Goal: Task Accomplishment & Management: Manage account settings

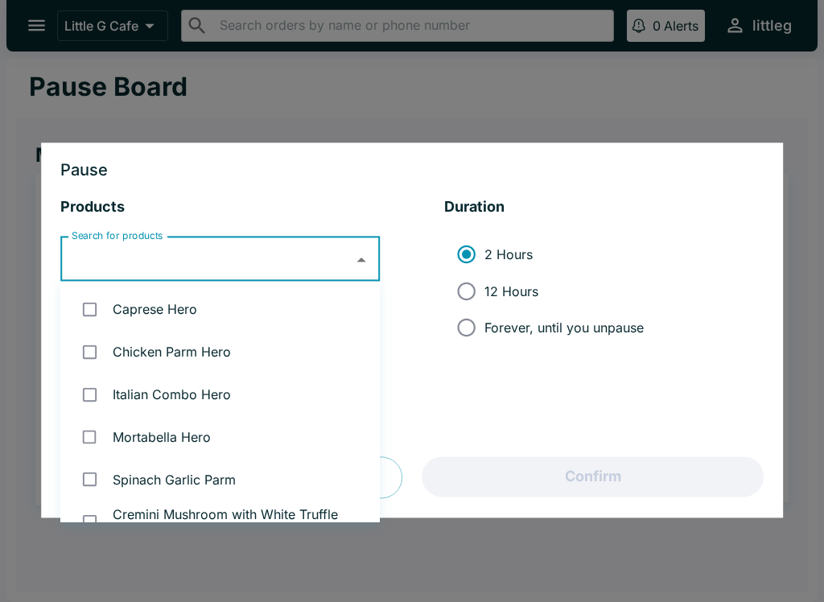
scroll to position [122, 0]
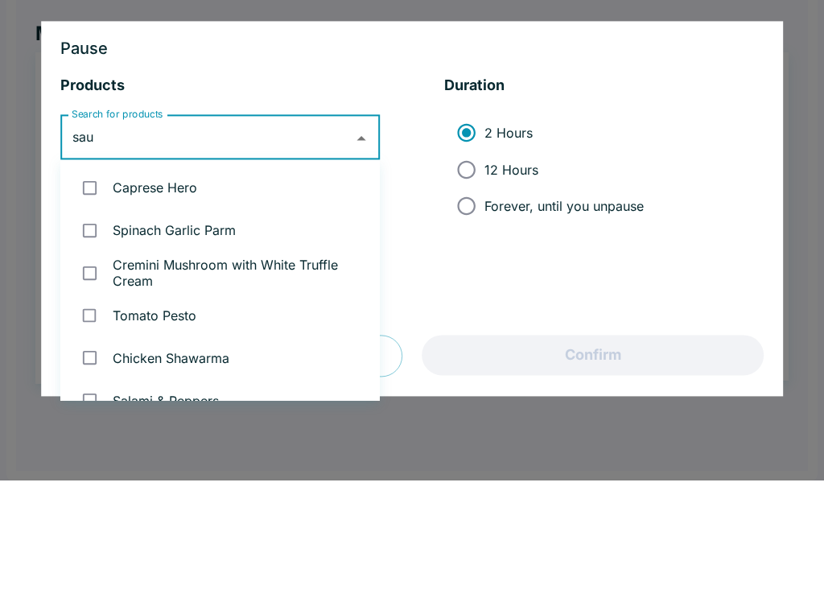
type input "saus"
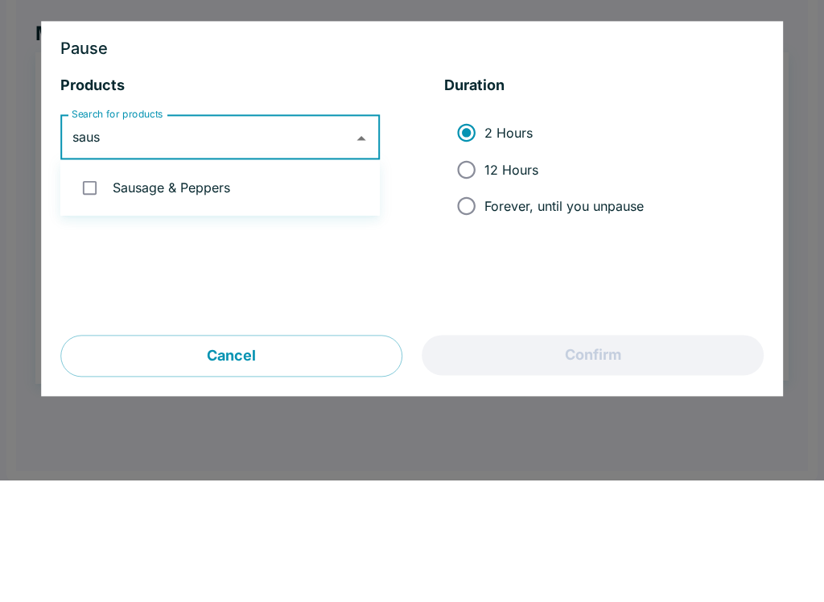
click at [88, 293] on input "checkbox" at bounding box center [89, 309] width 33 height 33
checkbox input "true"
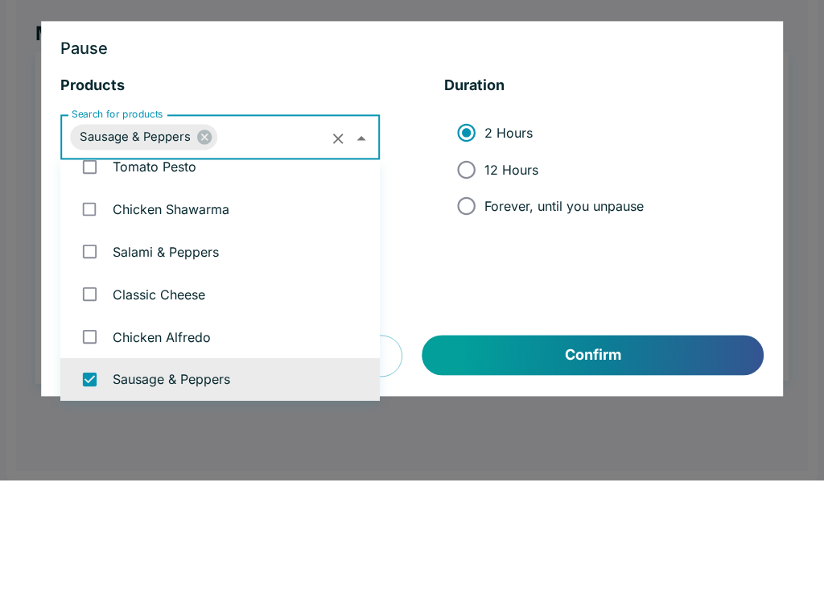
click at [729, 230] on li "2 Hours 12 Hours Forever, until you unpause" at bounding box center [604, 291] width 320 height 122
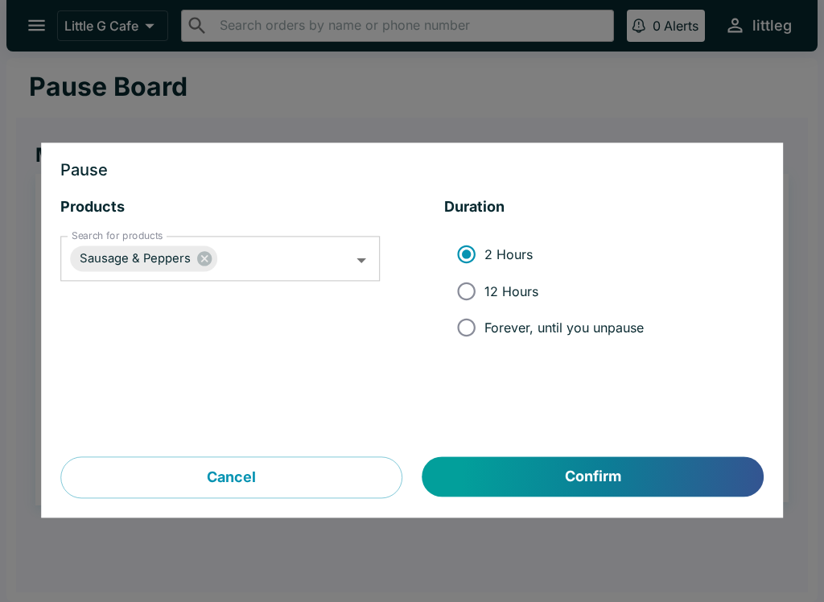
click at [610, 478] on button "Confirm" at bounding box center [593, 477] width 341 height 40
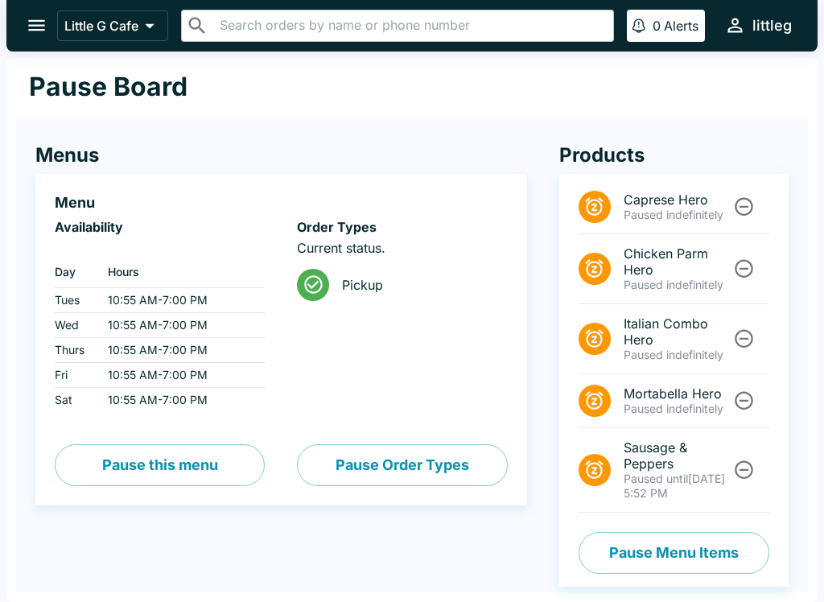
click at [653, 475] on span "Paused until" at bounding box center [656, 479] width 64 height 14
click at [732, 476] on button "Unpause" at bounding box center [744, 470] width 30 height 30
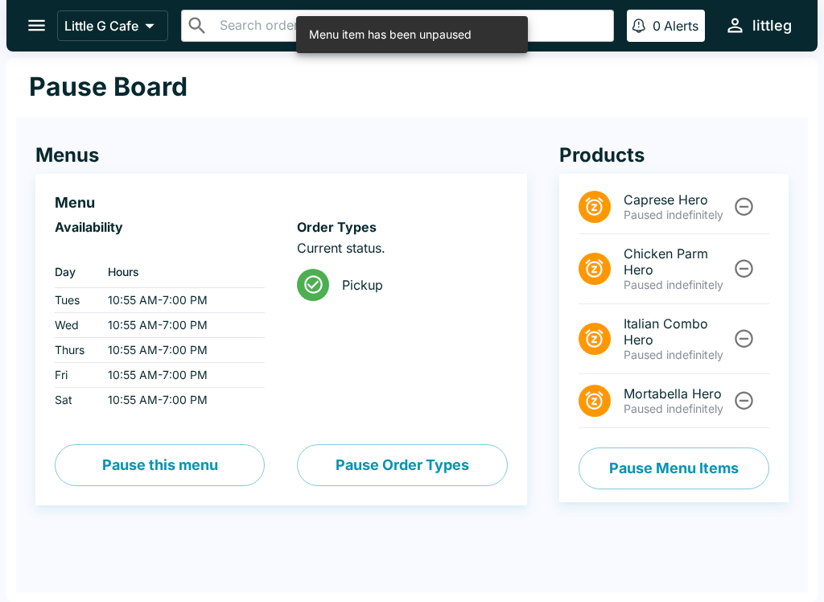
click at [749, 469] on button "Pause Menu Items" at bounding box center [674, 469] width 191 height 42
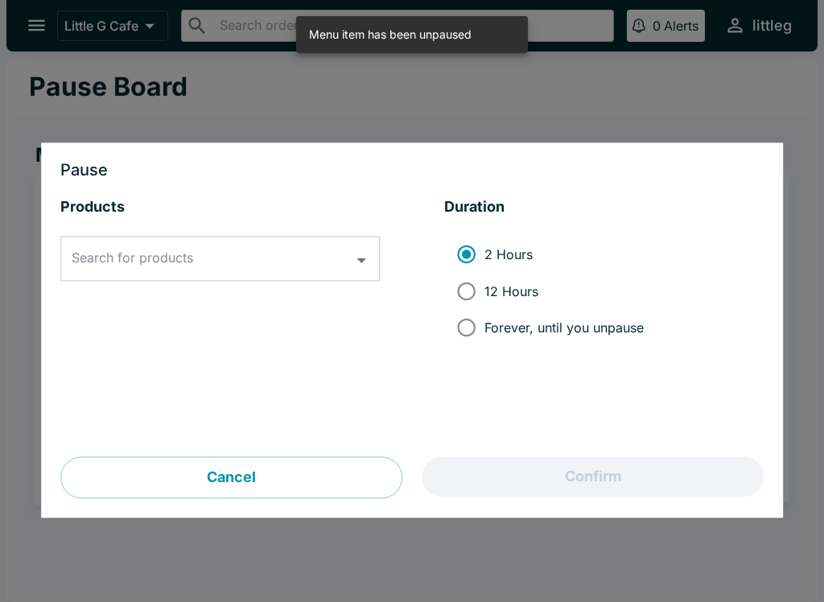
click at [287, 245] on input "Search for products" at bounding box center [208, 259] width 281 height 31
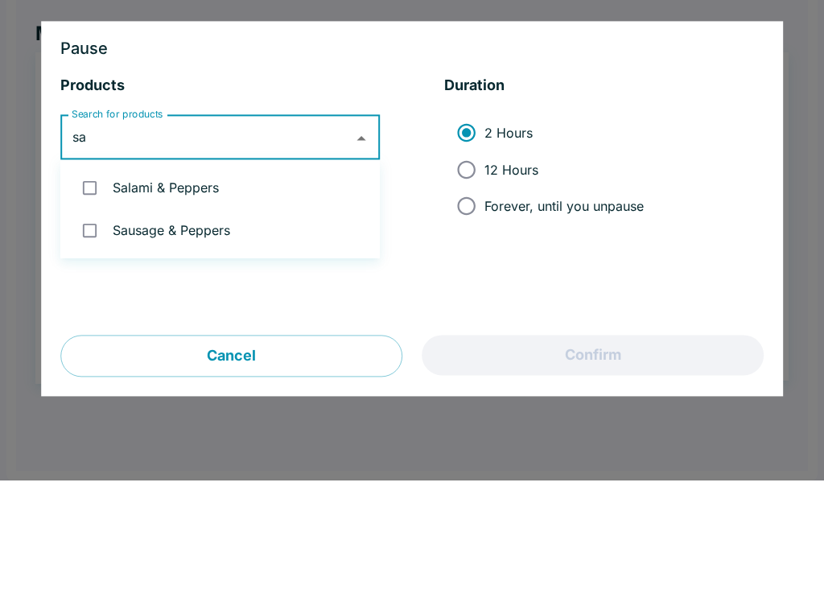
type input "sau"
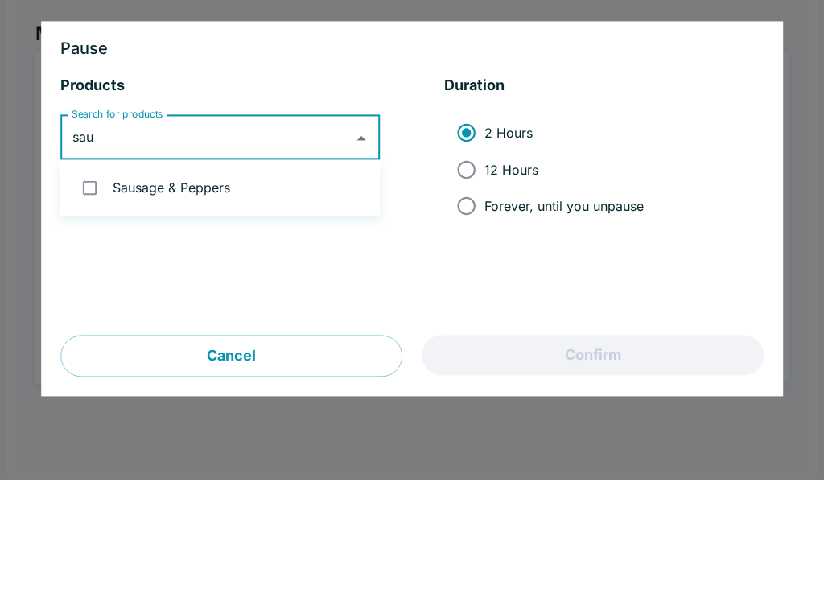
click at [221, 288] on li "Sausage & Peppers" at bounding box center [220, 309] width 320 height 43
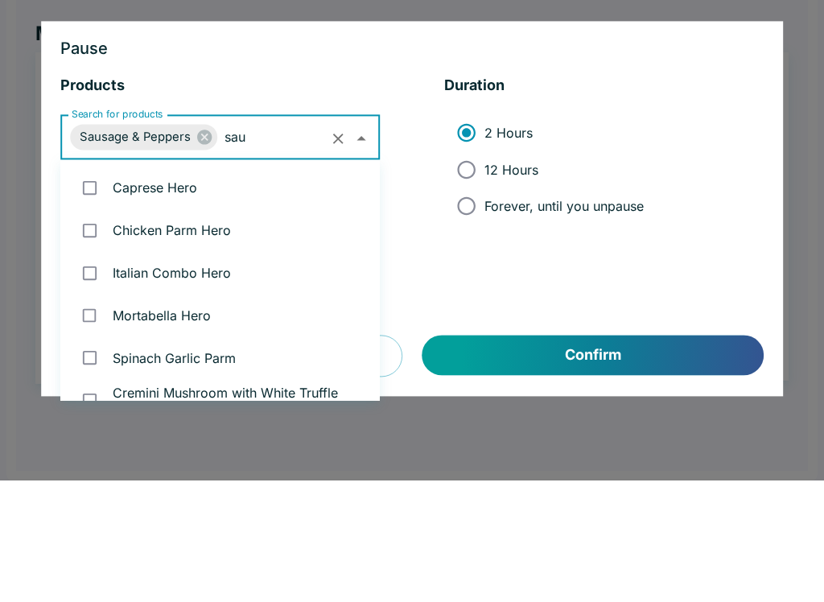
checkbox input "true"
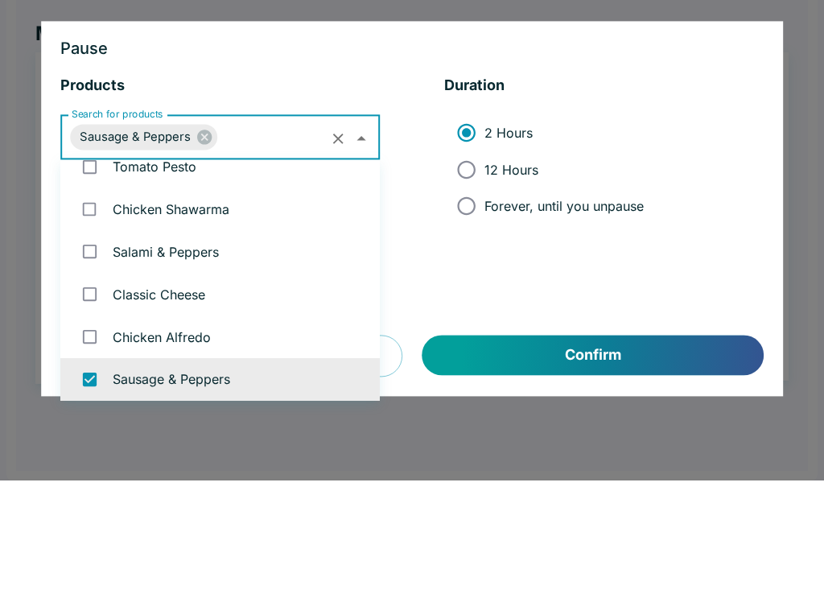
click at [462, 273] on input "12 Hours" at bounding box center [466, 291] width 36 height 36
radio input "true"
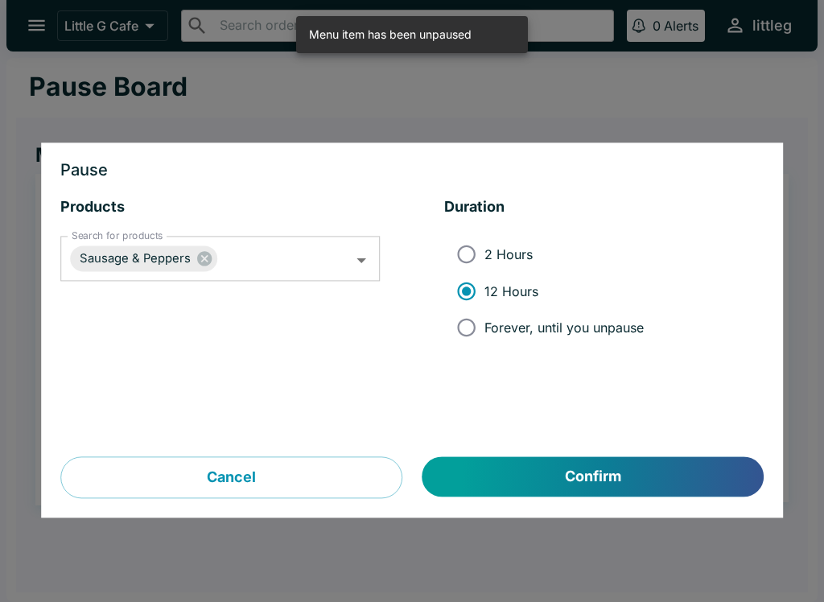
click at [652, 481] on button "Confirm" at bounding box center [593, 477] width 341 height 40
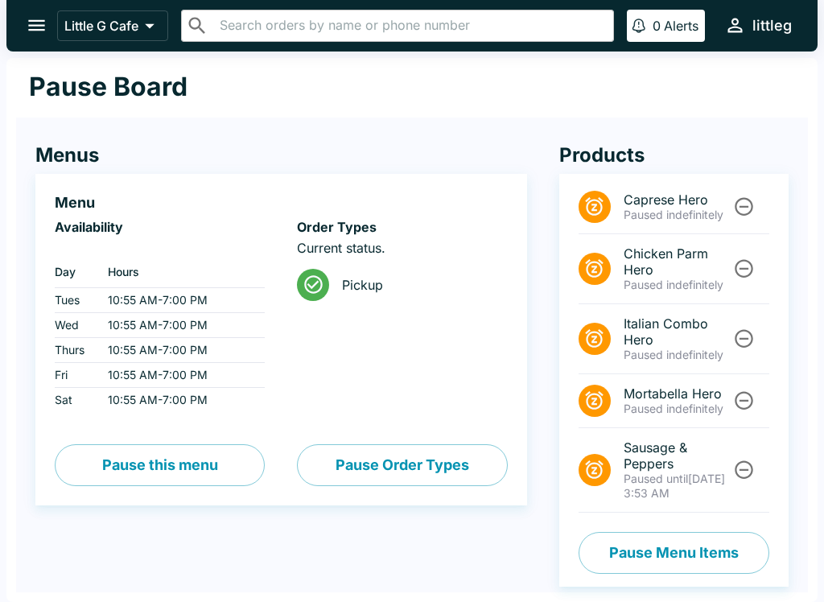
click at [38, 30] on icon "open drawer" at bounding box center [36, 25] width 17 height 11
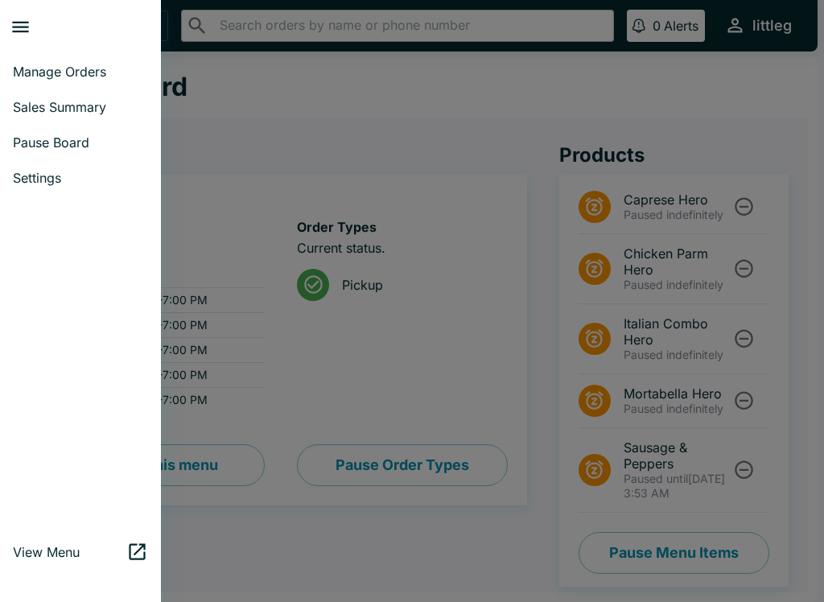
click at [65, 77] on span "Manage Orders" at bounding box center [80, 72] width 135 height 16
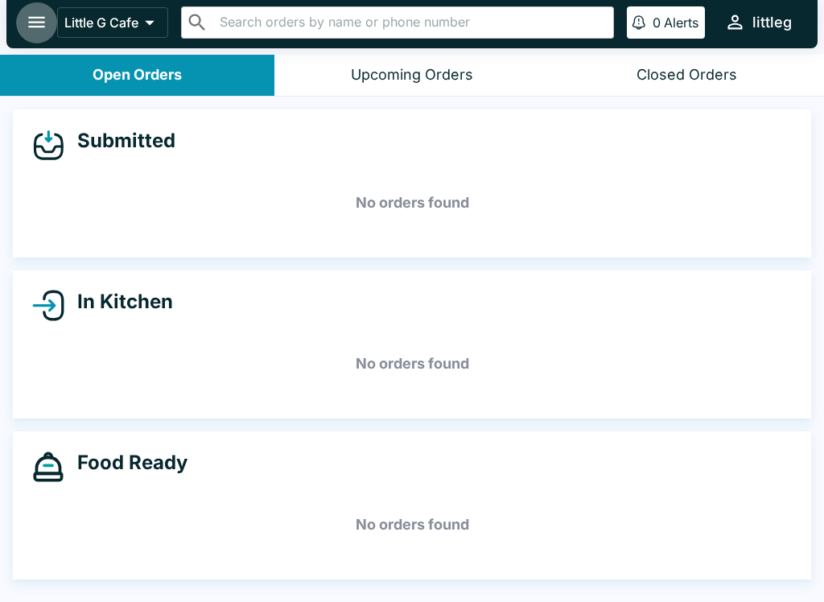
click at [46, 33] on icon "open drawer" at bounding box center [37, 22] width 22 height 22
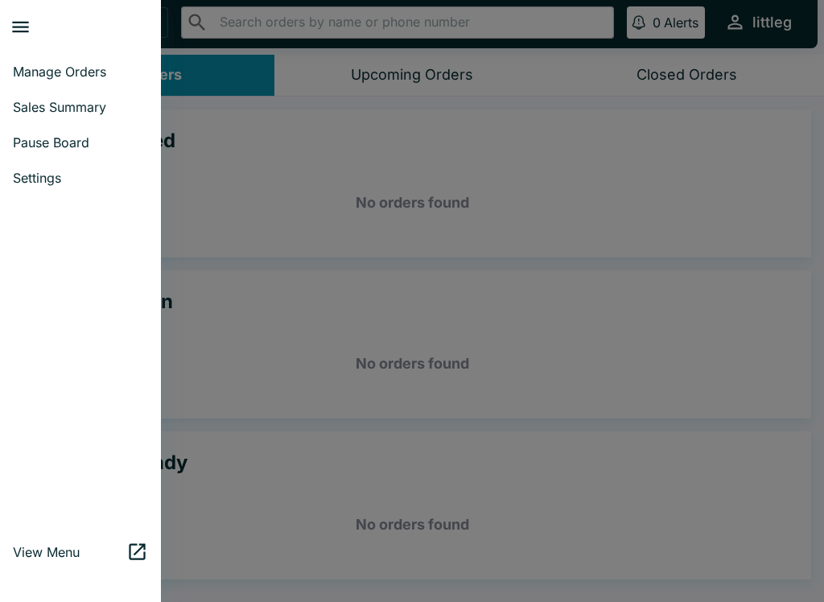
click at [77, 147] on span "Pause Board" at bounding box center [80, 142] width 135 height 16
